Goal: Transaction & Acquisition: Purchase product/service

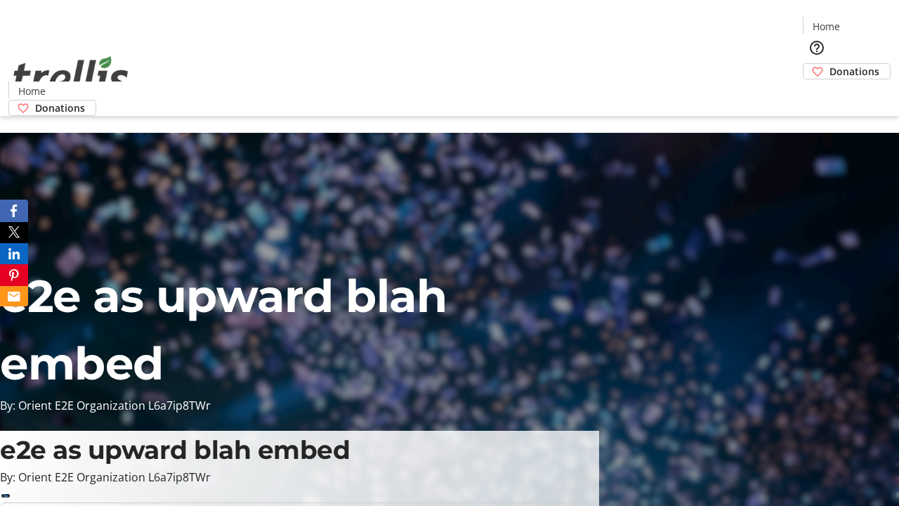
click at [829, 64] on span "Donations" at bounding box center [854, 71] width 50 height 15
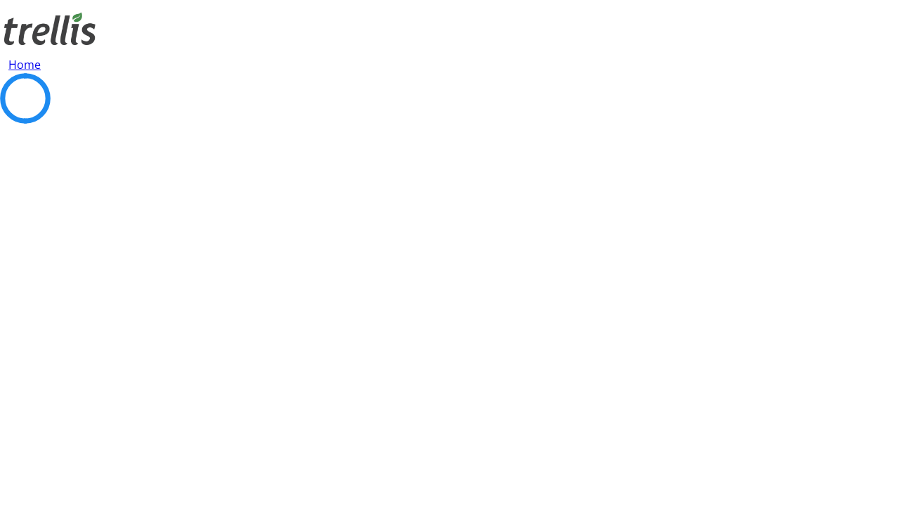
select select "CA"
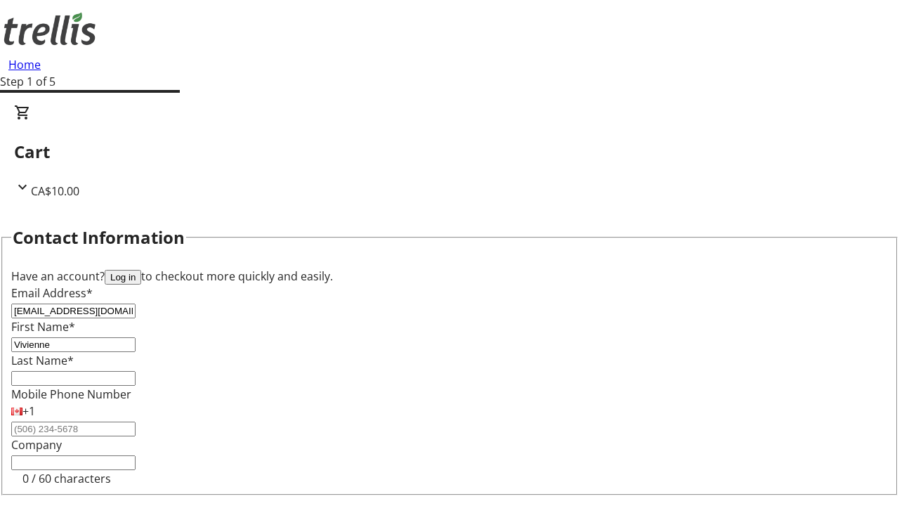
type input "Vivienne"
type input "[PERSON_NAME]"
type input "[STREET_ADDRESS][PERSON_NAME]"
type input "Kelowna"
select select "BC"
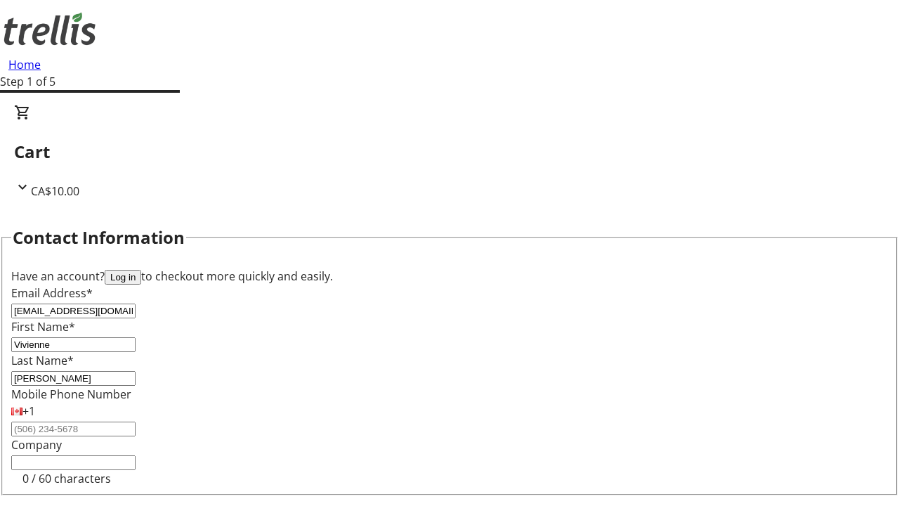
type input "Kelowna"
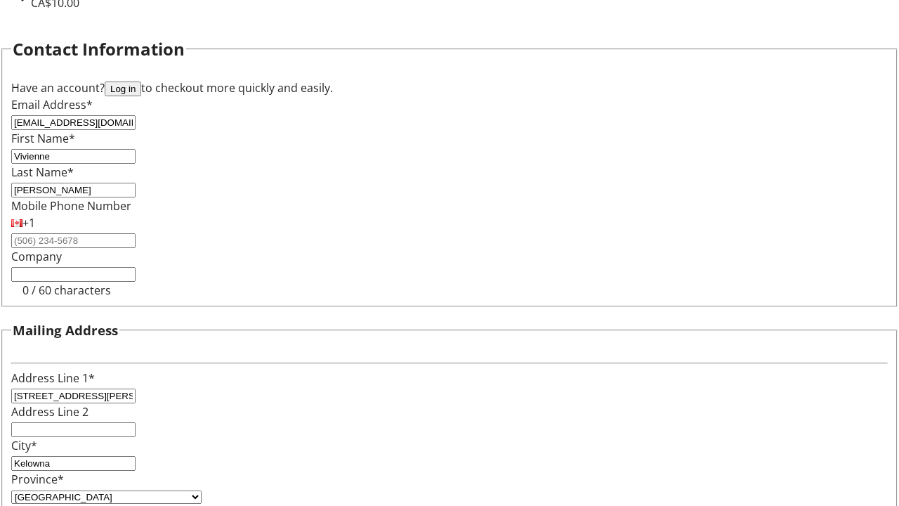
type input "V1Y 0C2"
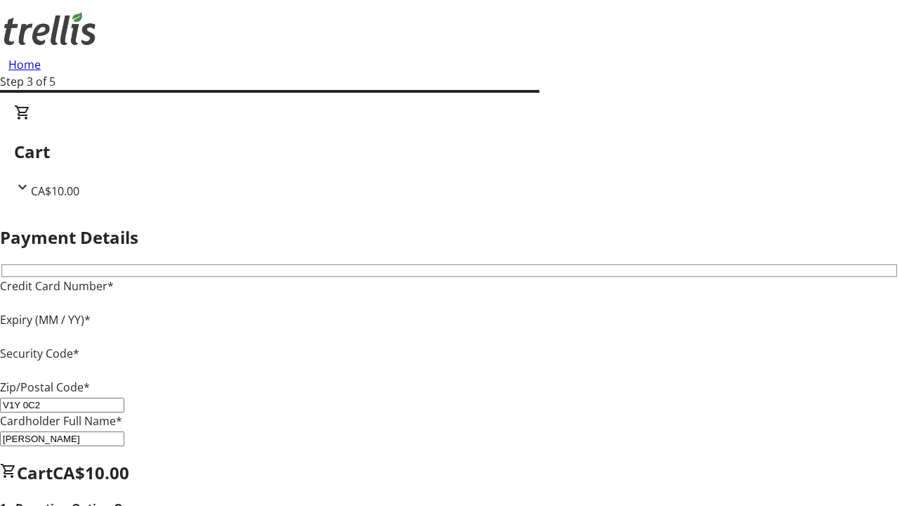
type input "V1Y 0C2"
